Goal: Information Seeking & Learning: Learn about a topic

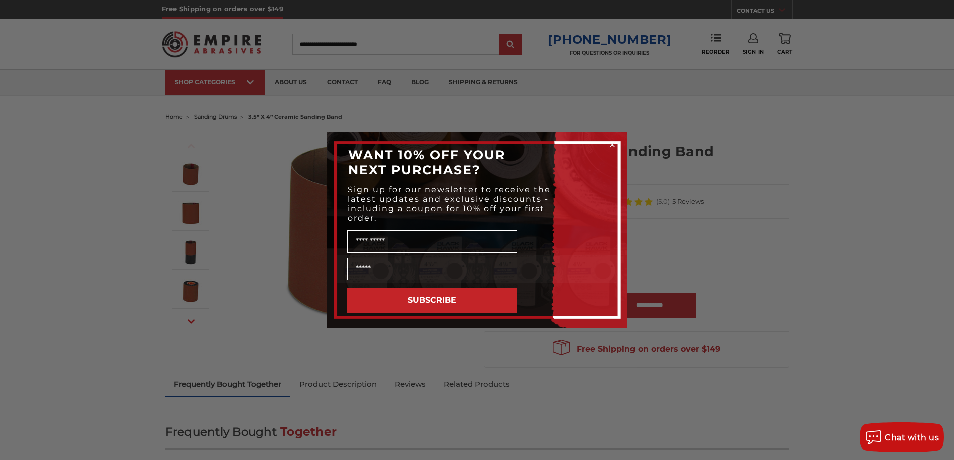
drag, startPoint x: 610, startPoint y: 144, endPoint x: 618, endPoint y: 154, distance: 13.2
click at [610, 144] on circle "Close dialog" at bounding box center [612, 145] width 10 height 10
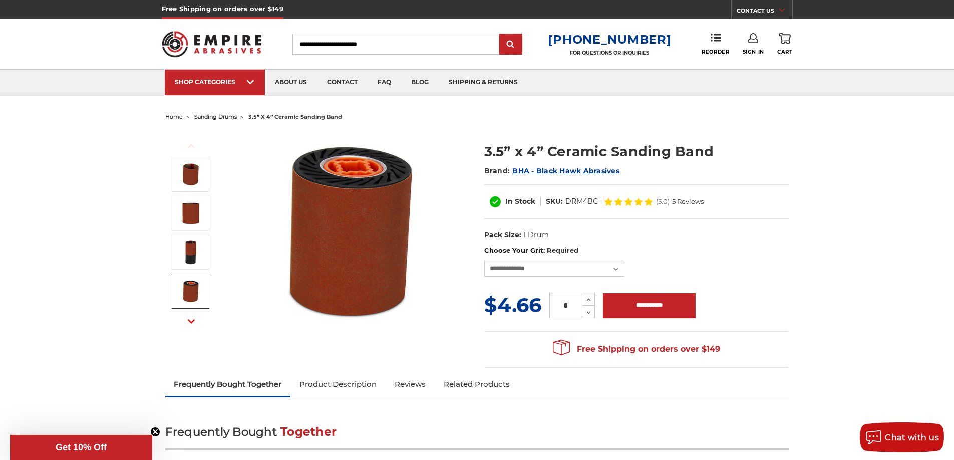
click at [182, 298] on img at bounding box center [190, 291] width 25 height 25
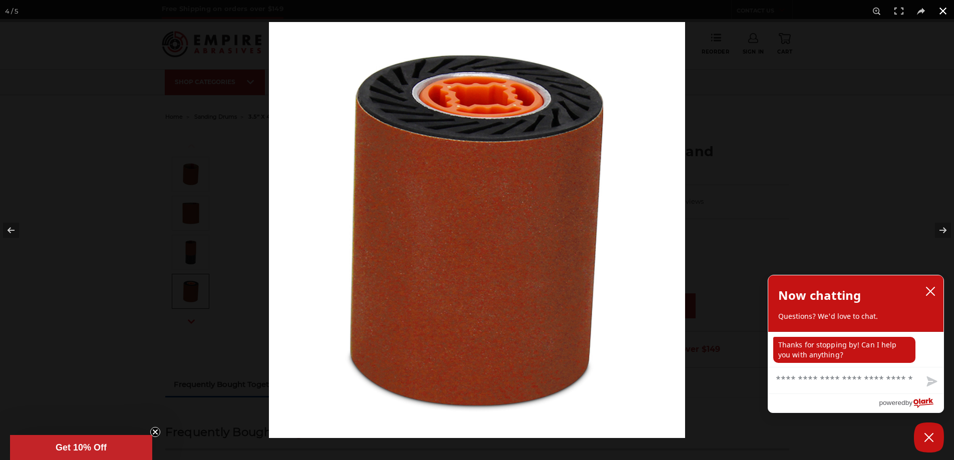
click at [942, 10] on button at bounding box center [943, 11] width 22 height 22
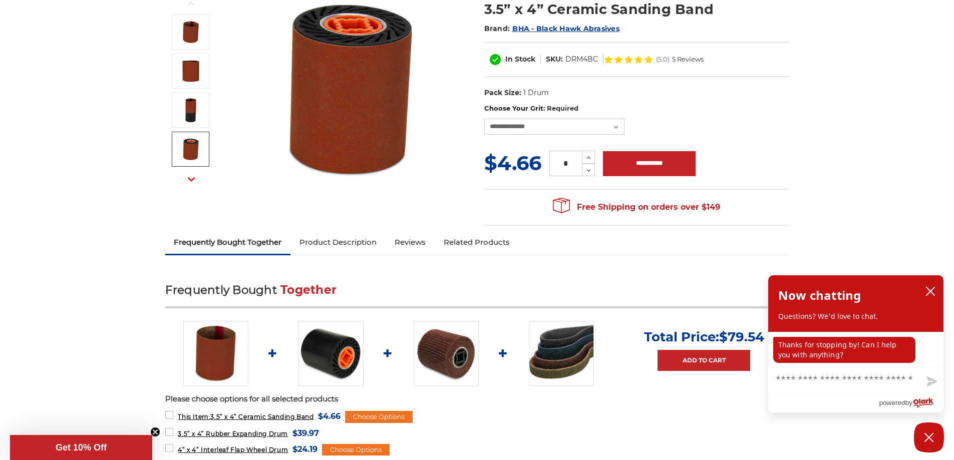
scroll to position [200, 0]
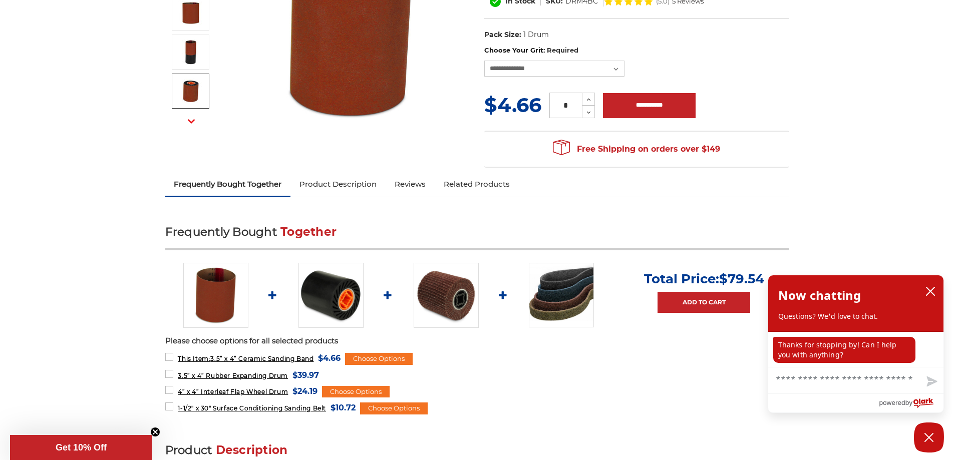
click at [338, 295] on img at bounding box center [330, 295] width 65 height 65
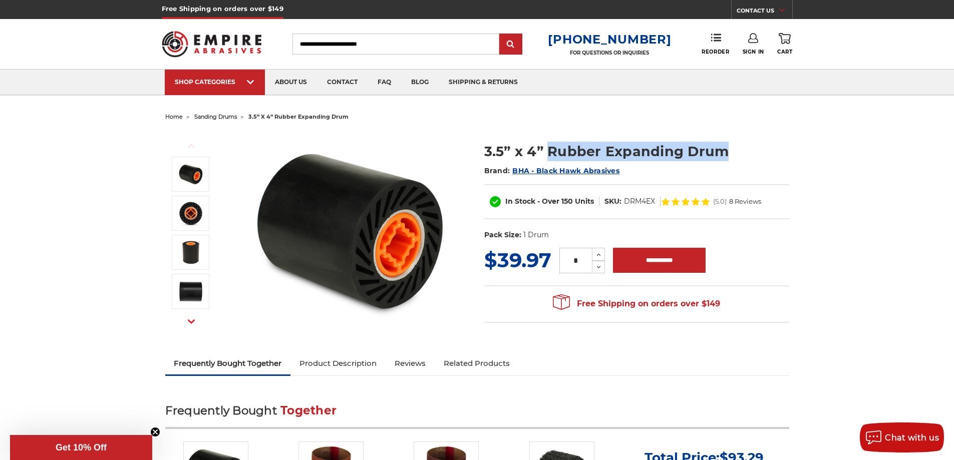
drag, startPoint x: 547, startPoint y: 153, endPoint x: 722, endPoint y: 153, distance: 175.7
click at [722, 153] on h1 "3.5” x 4” Rubber Expanding Drum" at bounding box center [636, 152] width 305 height 20
copy h1 "Rubber Expanding Drum"
click at [218, 116] on span "sanding drums" at bounding box center [215, 116] width 43 height 7
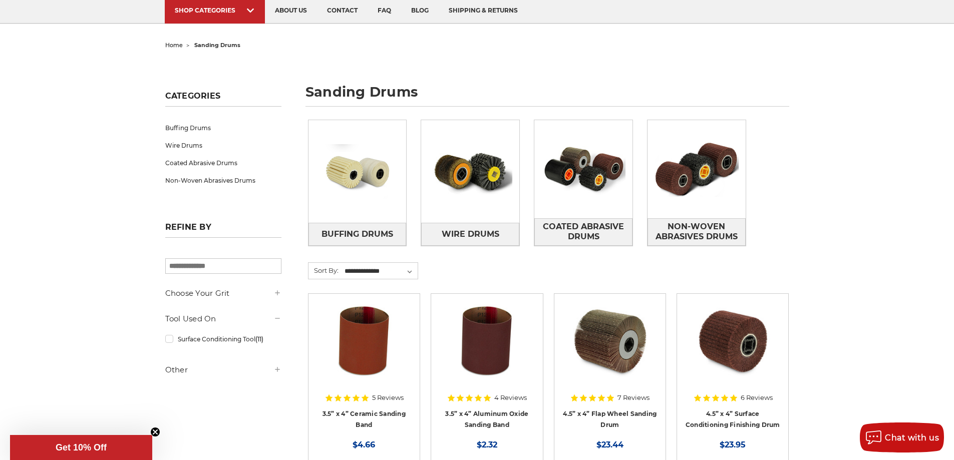
scroll to position [50, 0]
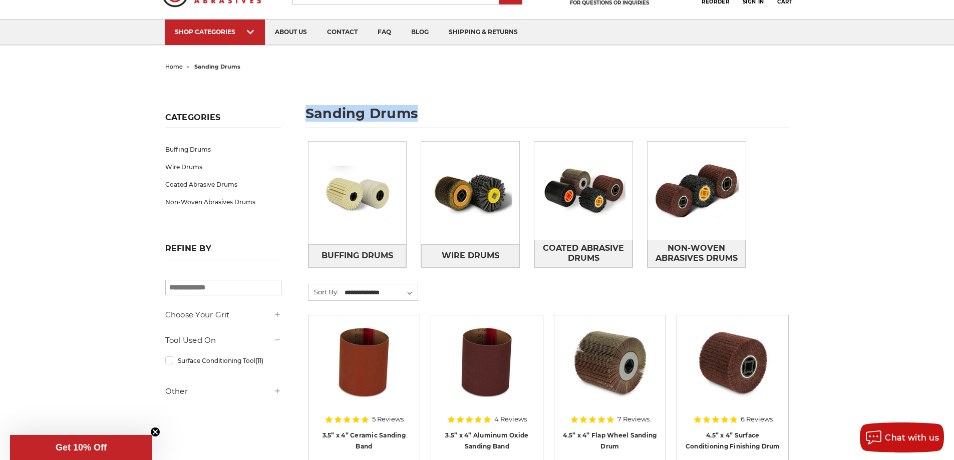
drag, startPoint x: 309, startPoint y: 114, endPoint x: 427, endPoint y: 119, distance: 118.2
click at [427, 119] on h1 "sanding drums" at bounding box center [547, 118] width 484 height 22
copy h1 "sanding drums"
click at [708, 212] on img at bounding box center [696, 190] width 98 height 69
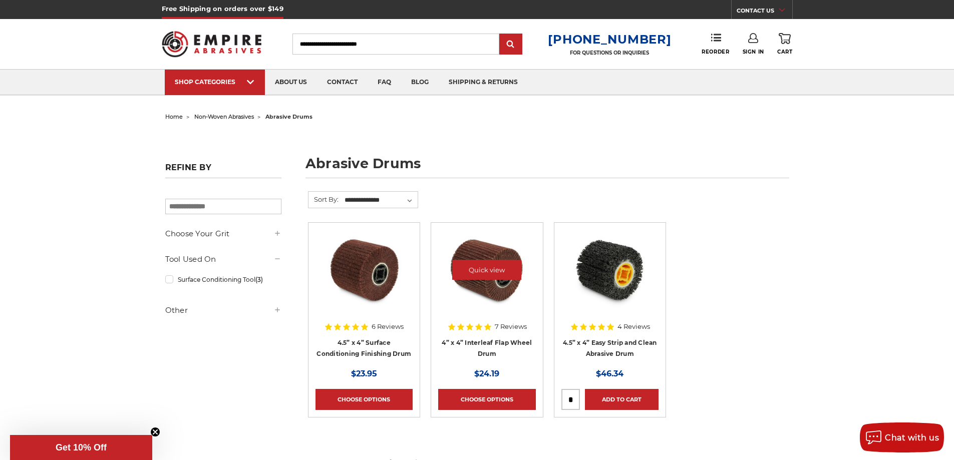
click at [484, 302] on img at bounding box center [487, 270] width 80 height 80
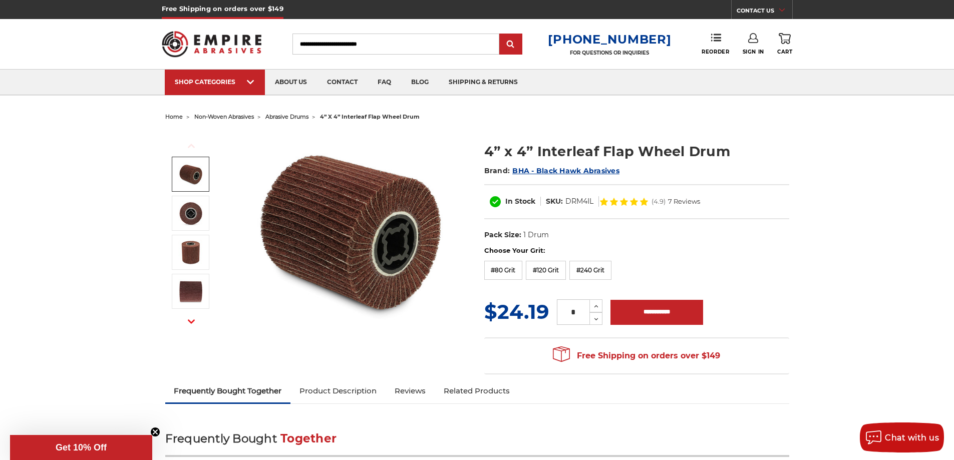
click at [283, 116] on span "abrasive drums" at bounding box center [286, 116] width 43 height 7
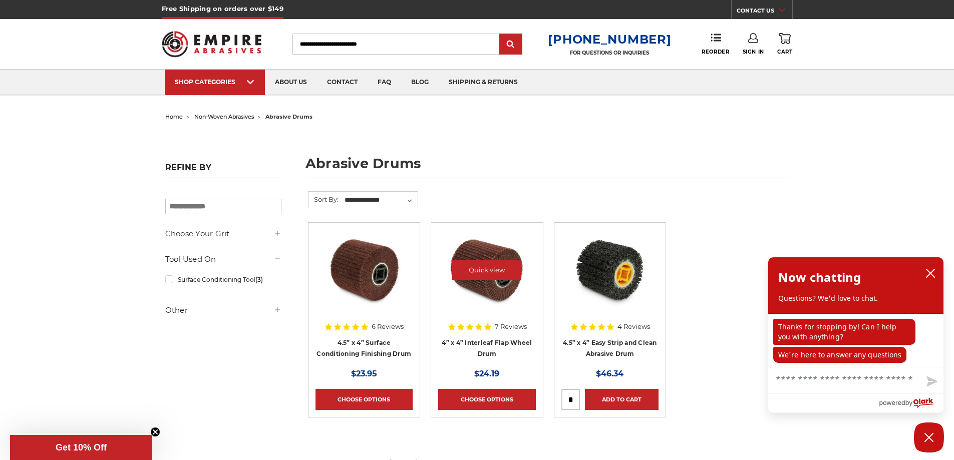
click at [497, 298] on img at bounding box center [487, 270] width 80 height 80
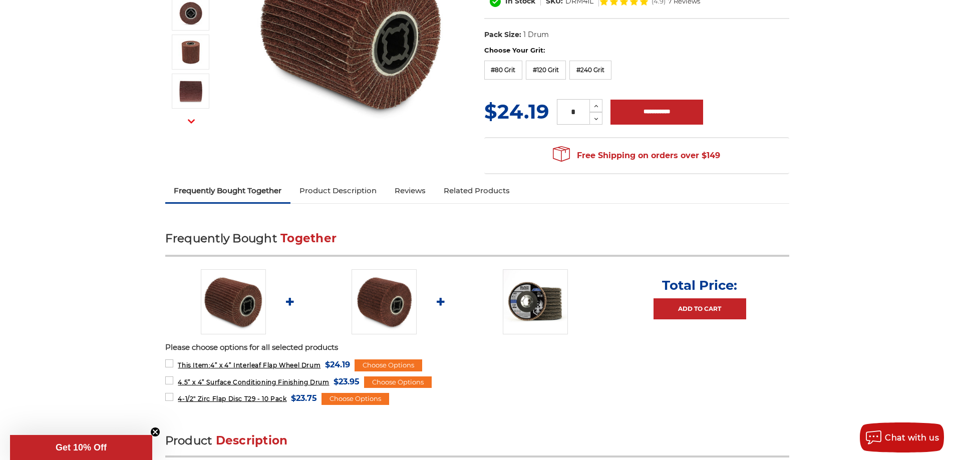
click at [328, 188] on link "Product Description" at bounding box center [337, 191] width 95 height 22
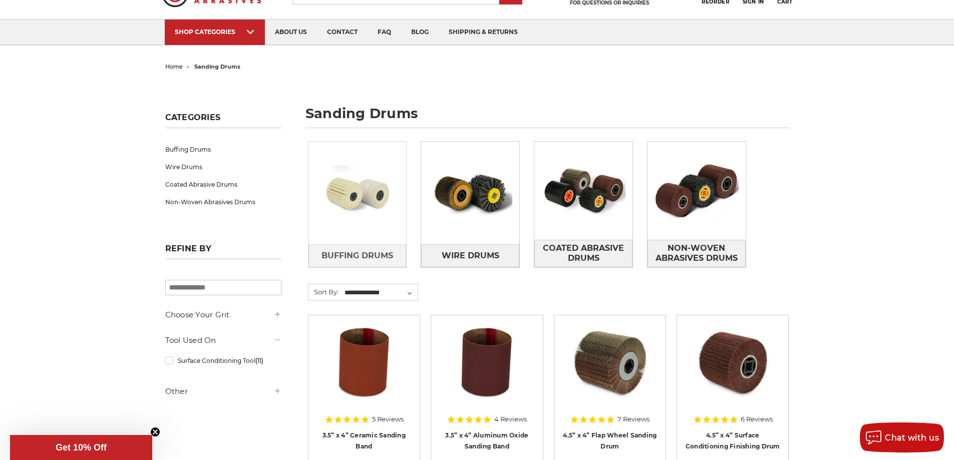
click at [369, 206] on img at bounding box center [357, 193] width 98 height 69
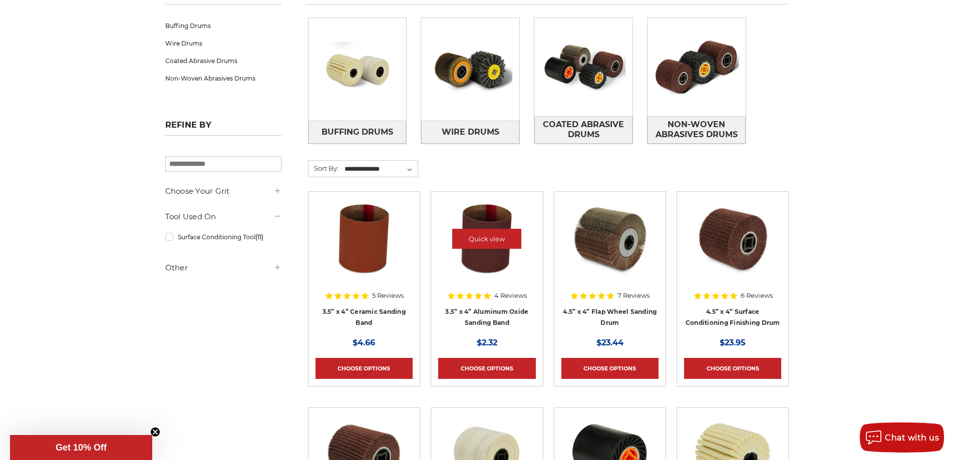
scroll to position [200, 0]
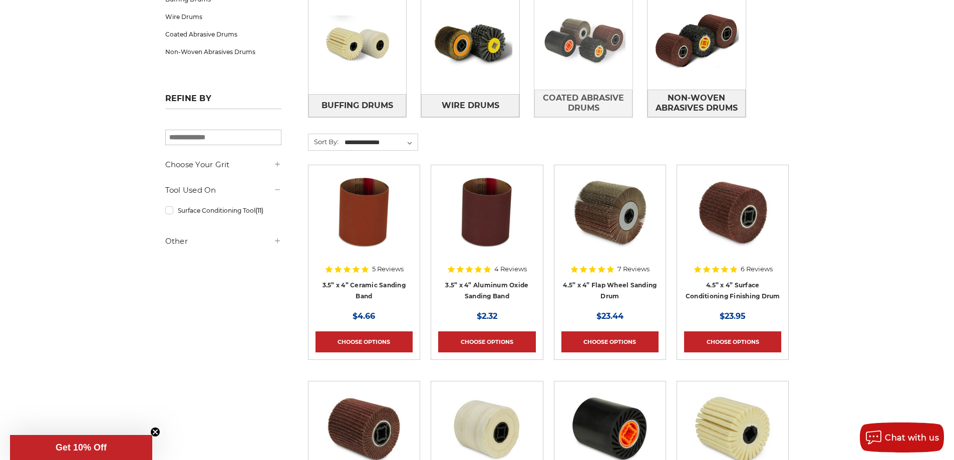
click at [600, 55] on img at bounding box center [583, 40] width 98 height 69
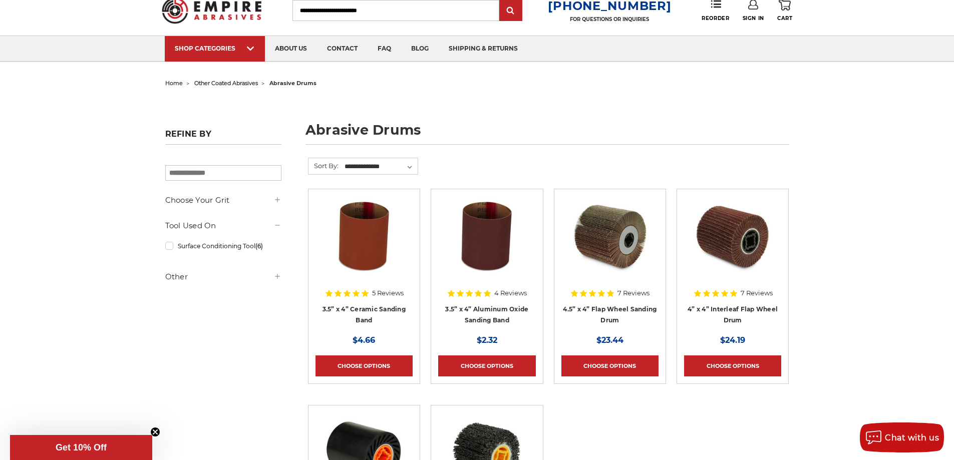
scroll to position [50, 0]
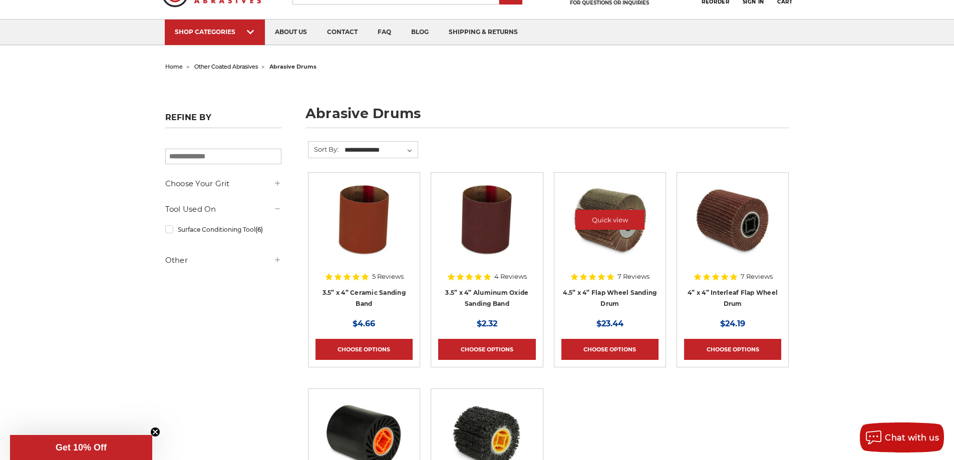
click at [618, 258] on img at bounding box center [610, 220] width 80 height 80
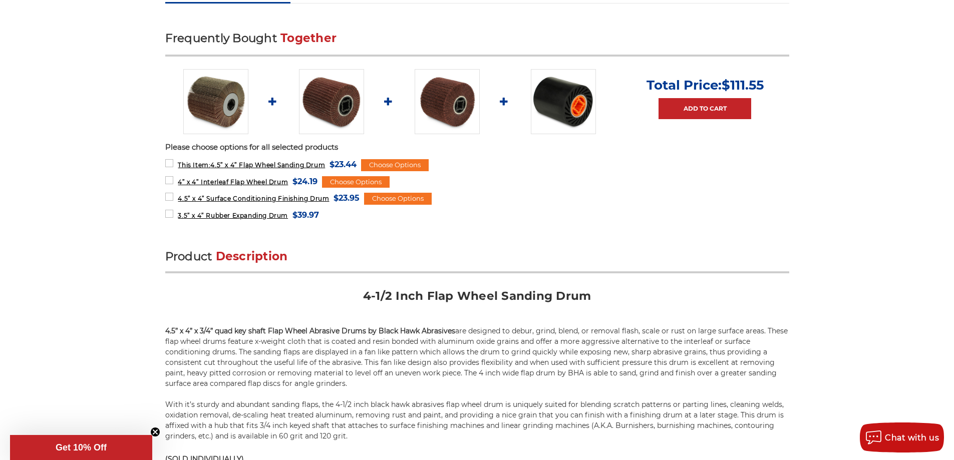
scroll to position [407, 0]
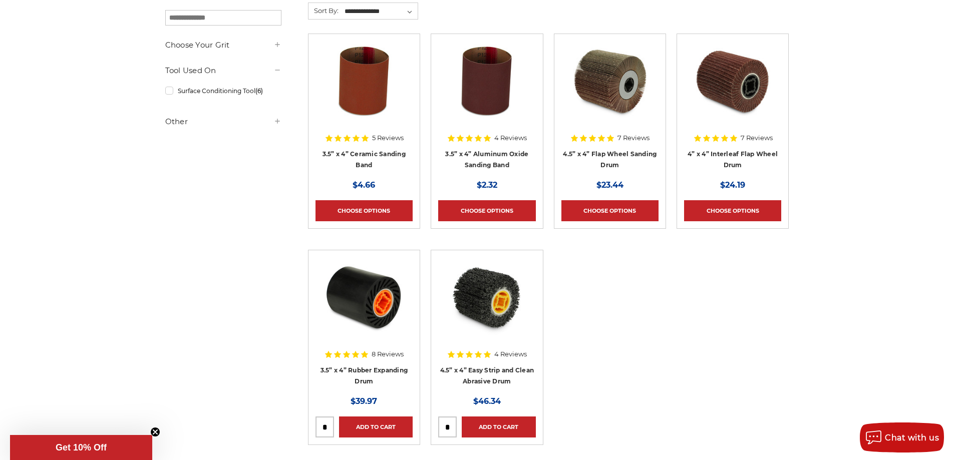
scroll to position [200, 0]
